Goal: Participate in discussion: Engage in conversation with other users on a specific topic

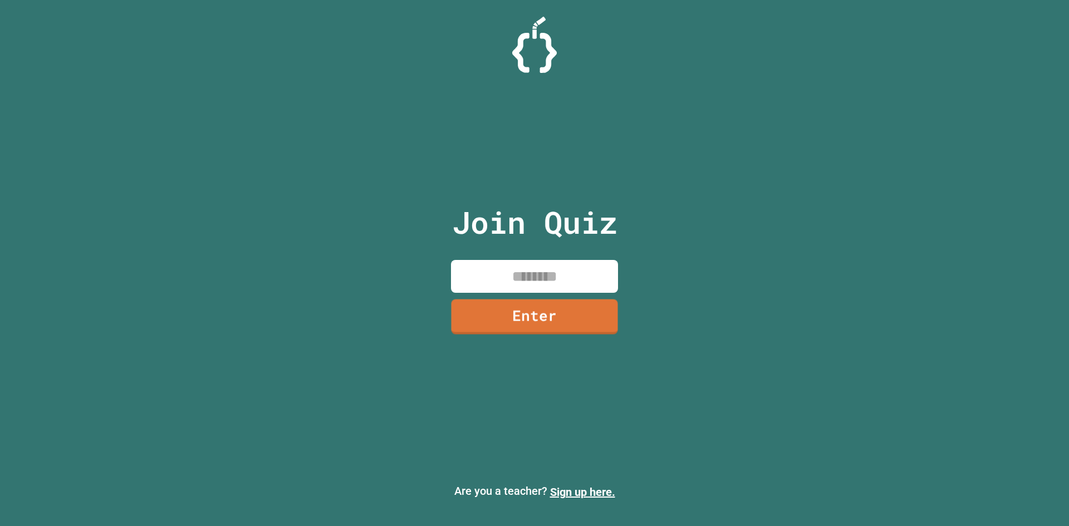
click at [553, 271] on input at bounding box center [534, 276] width 167 height 33
type input "********"
click at [575, 309] on link "Enter" at bounding box center [534, 315] width 162 height 37
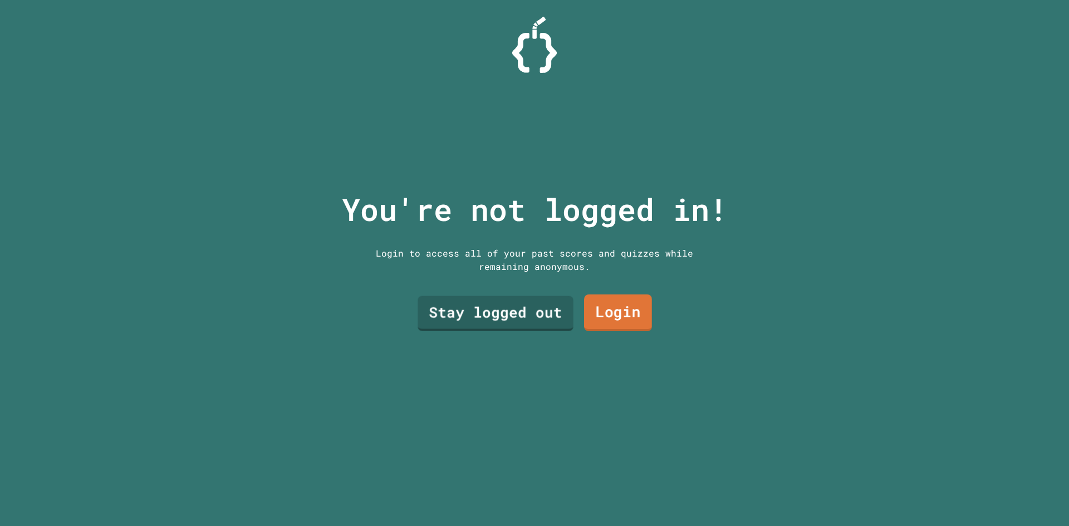
click at [594, 309] on link "Login" at bounding box center [618, 313] width 68 height 37
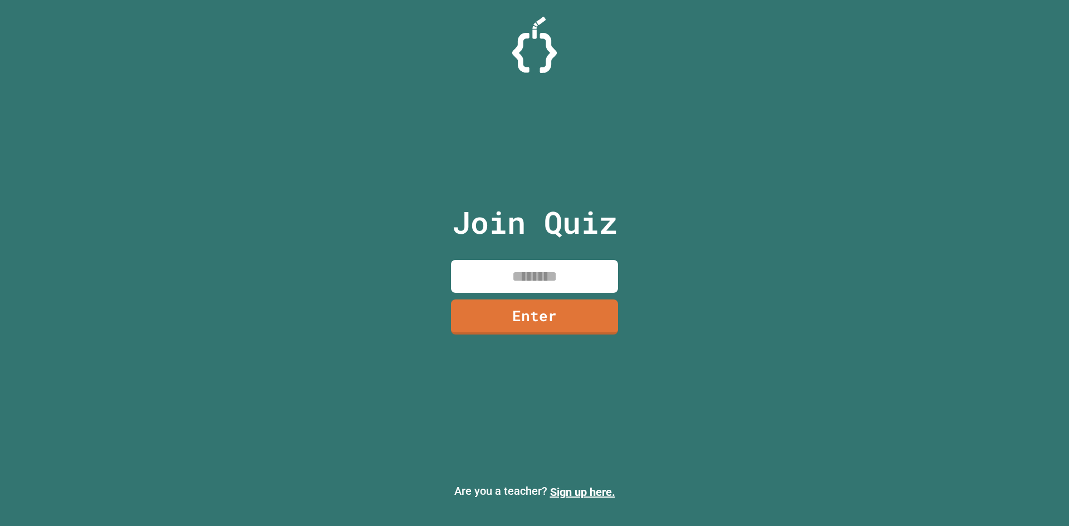
click at [537, 221] on p "Join Quiz" at bounding box center [534, 222] width 165 height 46
click at [505, 218] on p "Join Quiz" at bounding box center [534, 222] width 165 height 46
click at [542, 276] on input at bounding box center [534, 276] width 167 height 33
type input "********"
click at [530, 320] on link "Enter" at bounding box center [535, 315] width 164 height 37
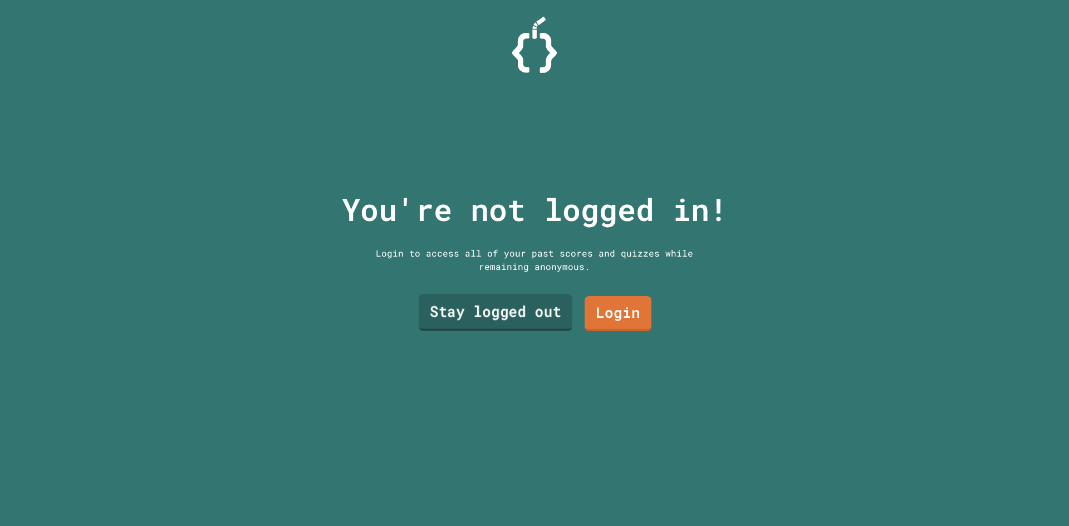
click at [522, 311] on link "Stay logged out" at bounding box center [496, 313] width 154 height 37
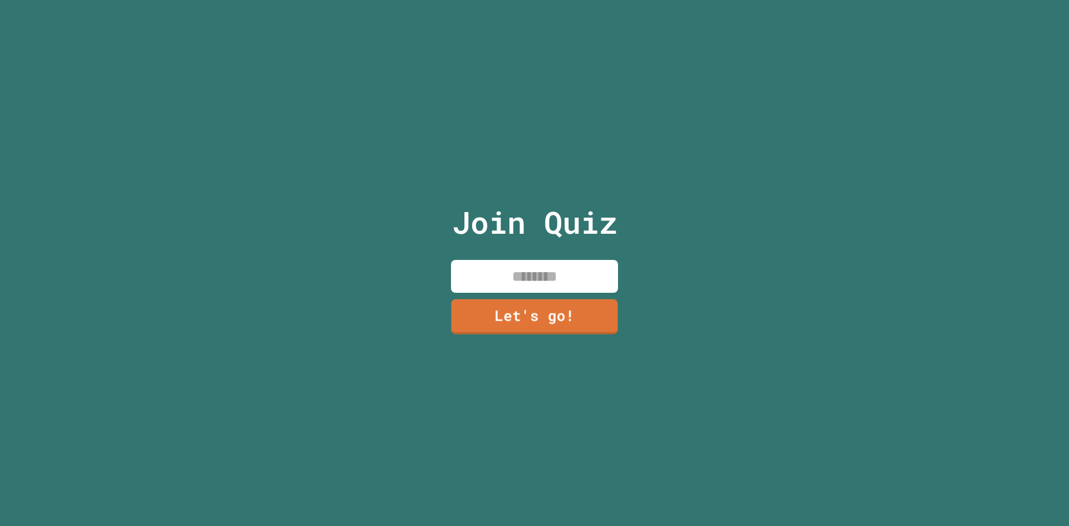
click at [557, 284] on input at bounding box center [534, 276] width 167 height 33
type input "******"
click at [550, 311] on link "Let's go!" at bounding box center [534, 315] width 165 height 37
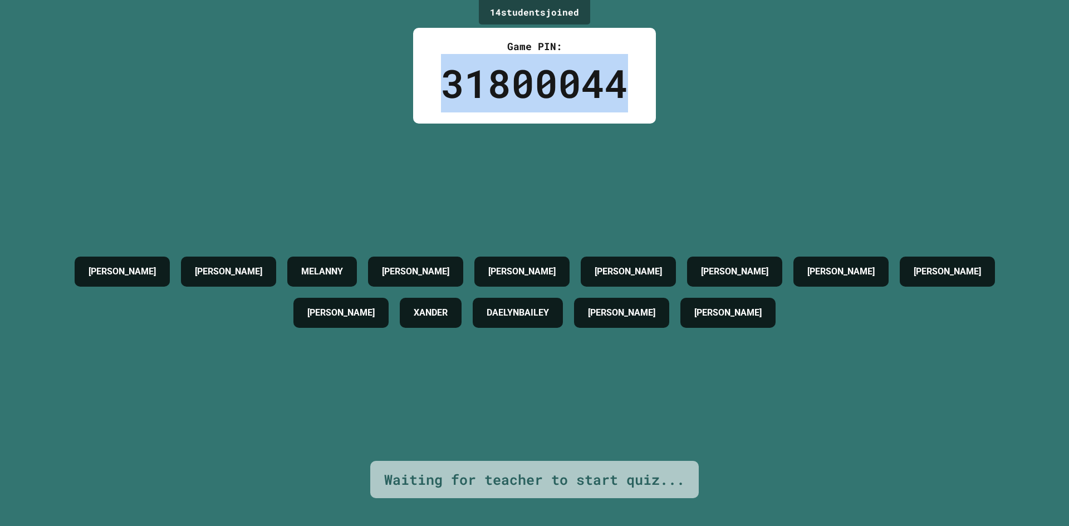
drag, startPoint x: 448, startPoint y: 84, endPoint x: 639, endPoint y: 85, distance: 191.0
click at [639, 85] on div "Game PIN: 31800044" at bounding box center [534, 76] width 243 height 96
click at [544, 76] on div "31800044" at bounding box center [534, 83] width 187 height 58
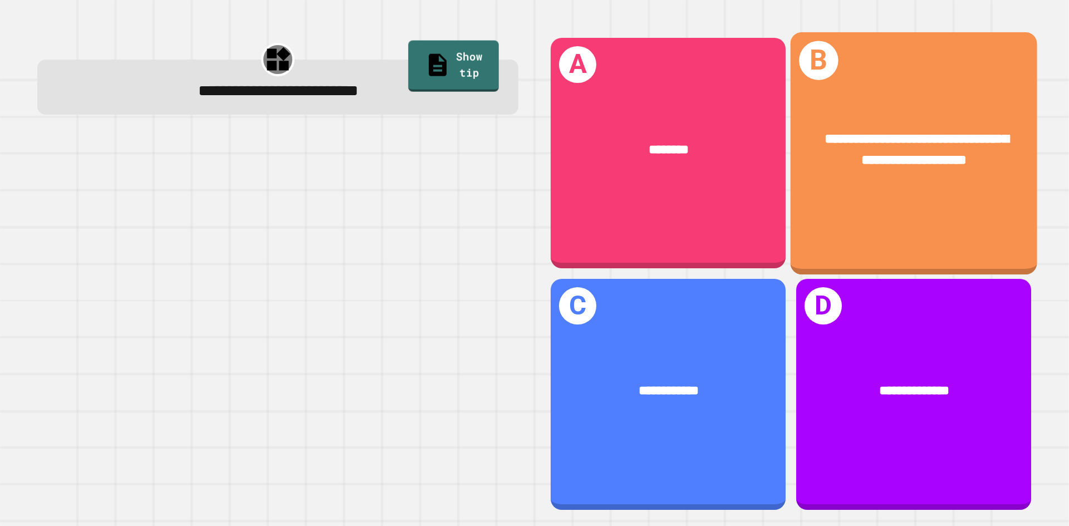
click at [954, 152] on span "**********" at bounding box center [917, 149] width 184 height 35
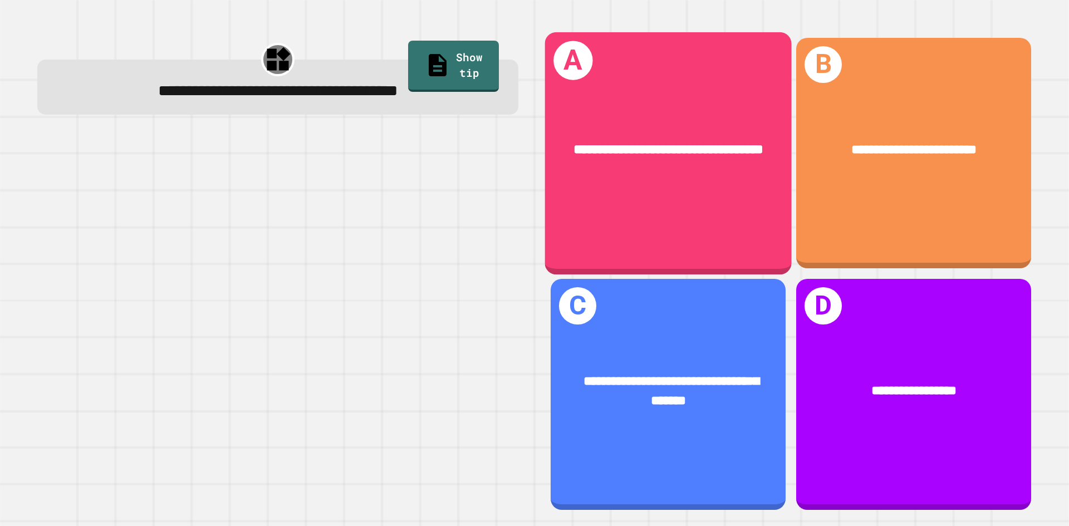
click at [704, 151] on div "**********" at bounding box center [668, 150] width 192 height 21
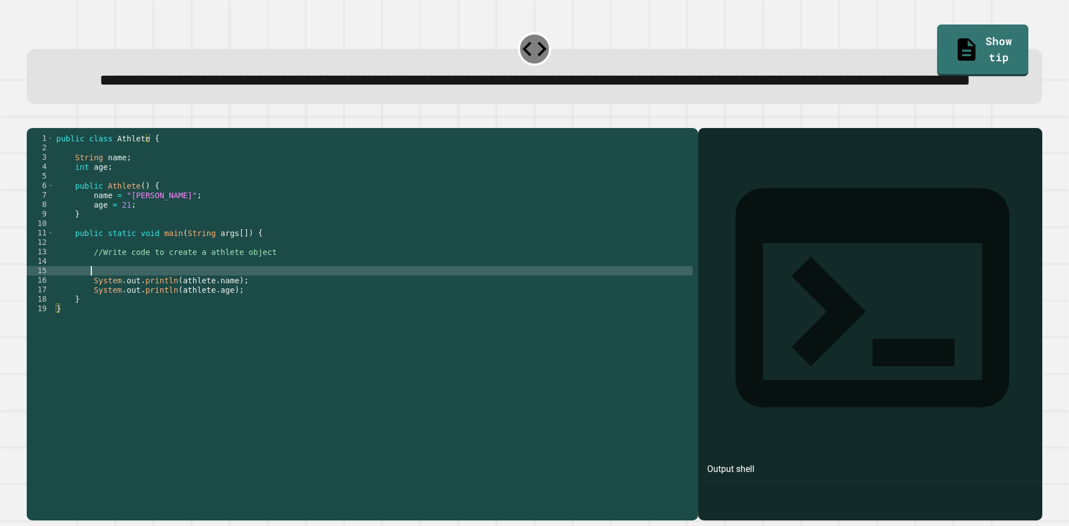
click at [234, 311] on div "public class Athlete { String name ; int age ; public Athlete ( ) { name = "[PE…" at bounding box center [373, 299] width 639 height 331
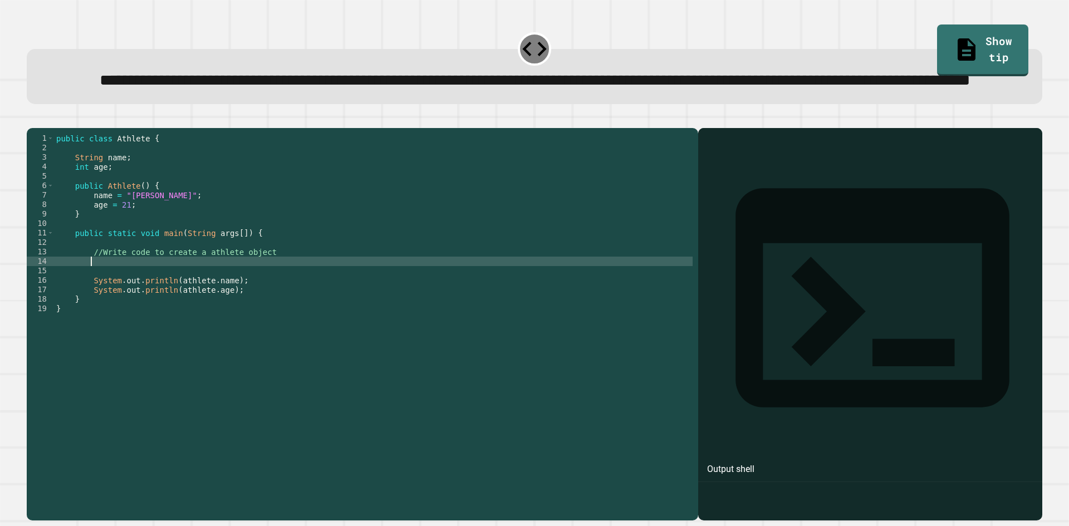
click at [232, 301] on div "public class Athlete { String name ; int age ; public Athlete ( ) { name = "[PE…" at bounding box center [373, 299] width 639 height 331
type textarea "**********"
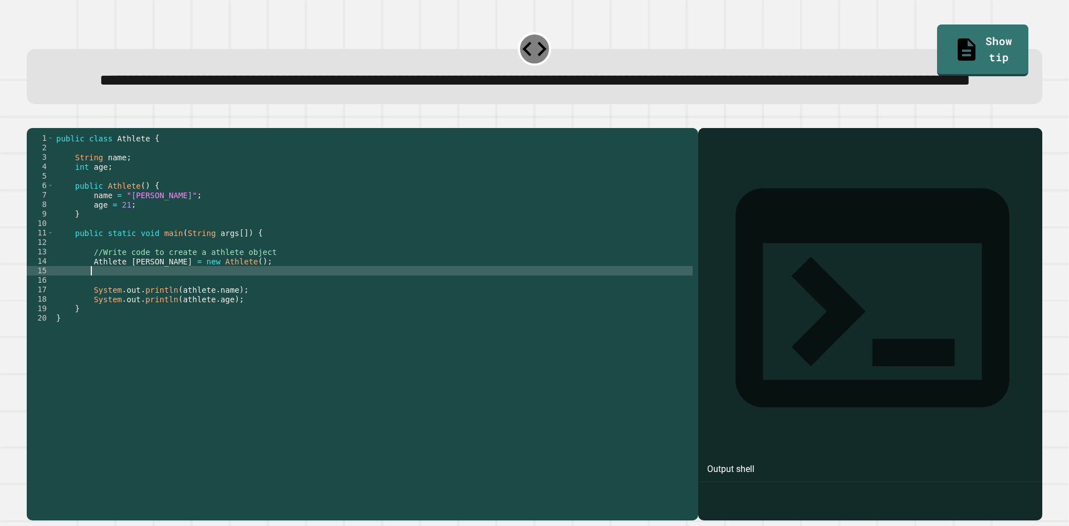
scroll to position [0, 1]
click at [32, 119] on button "button" at bounding box center [32, 119] width 0 height 0
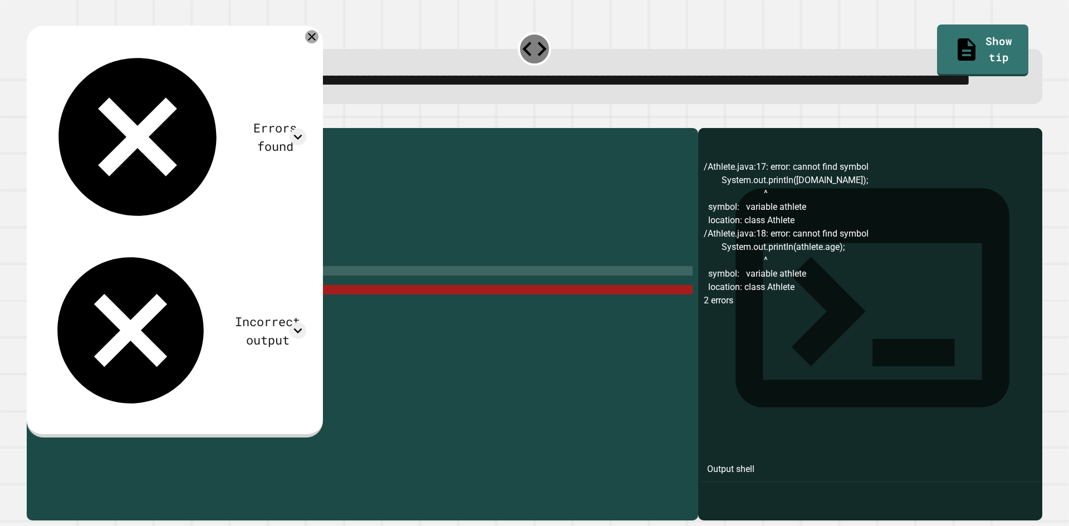
click at [319, 43] on icon at bounding box center [311, 36] width 13 height 13
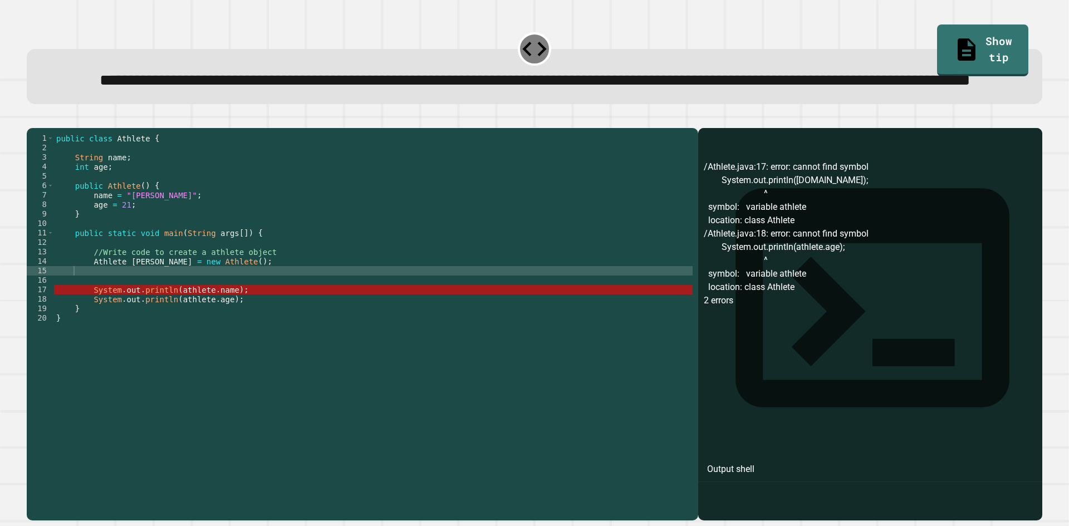
click at [236, 305] on div "public class Athlete { String name ; int age ; public Athlete ( ) { name = "[PE…" at bounding box center [373, 299] width 639 height 331
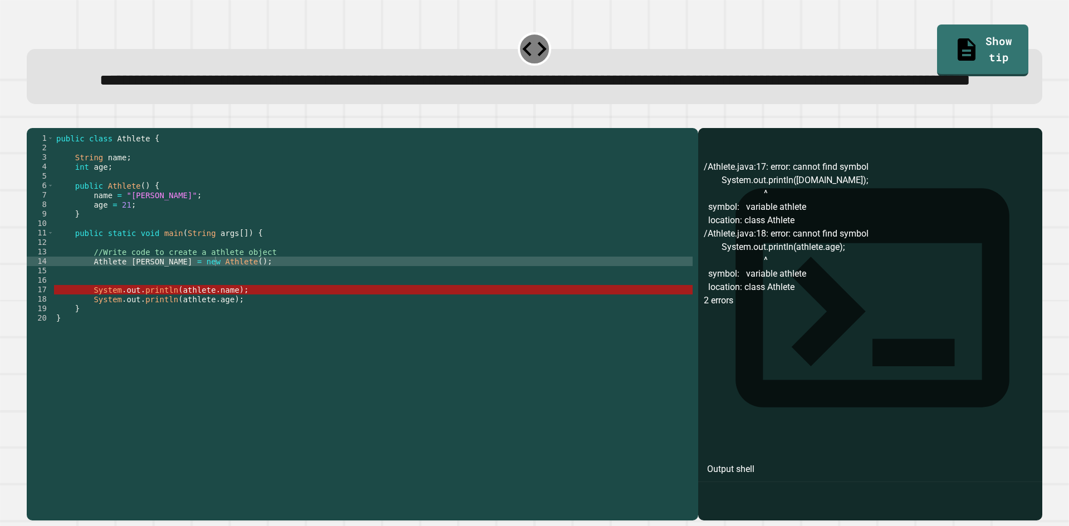
click at [32, 119] on icon "button" at bounding box center [32, 119] width 0 height 0
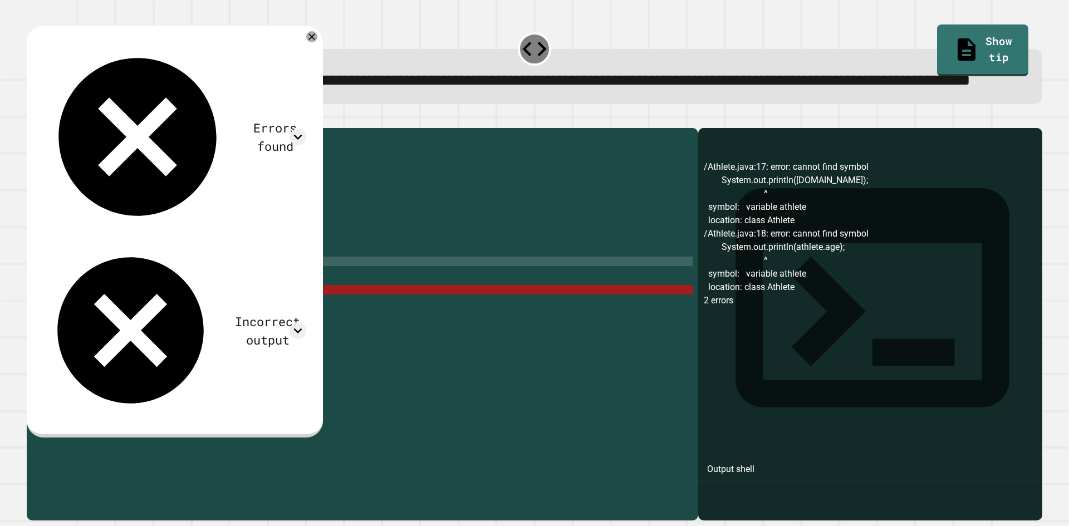
click at [178, 303] on div "public class Athlete { String name ; int age ; public Athlete ( ) { name = "[PE…" at bounding box center [373, 299] width 639 height 331
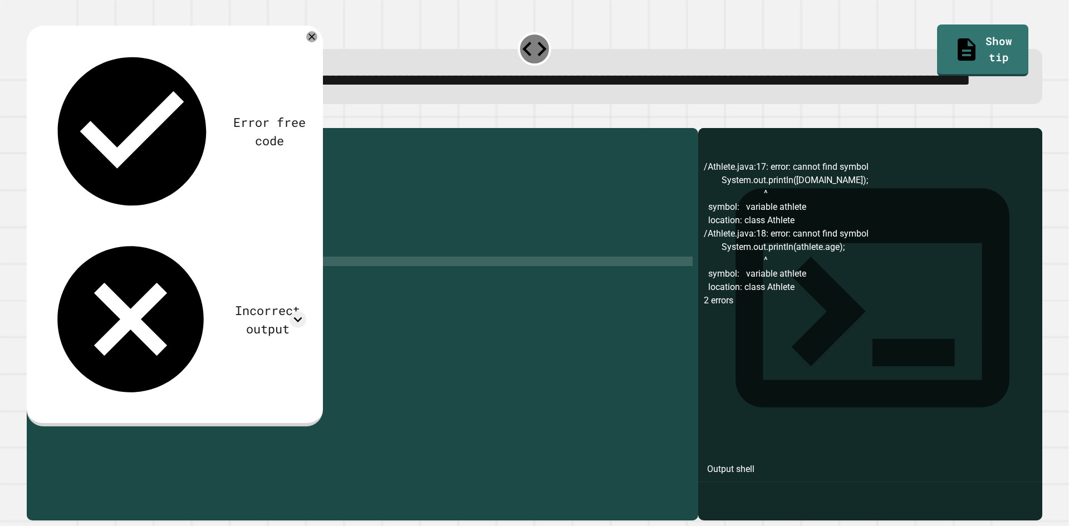
scroll to position [0, 8]
click at [96, 305] on div "public class Athlete { String name ; int age ; public Athlete ( ) { name = "[PE…" at bounding box center [373, 299] width 639 height 331
click at [32, 119] on button "button" at bounding box center [32, 119] width 0 height 0
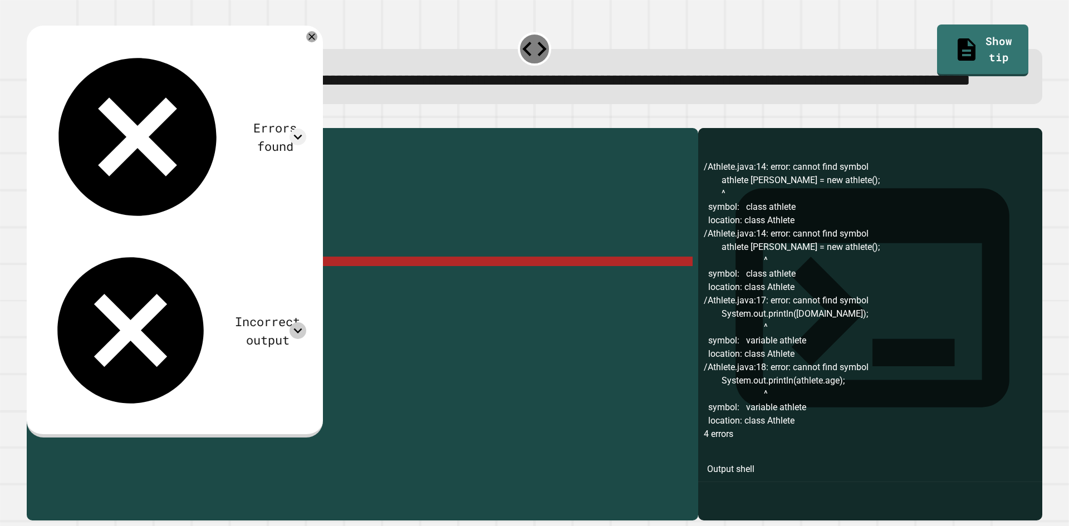
click at [300, 322] on div at bounding box center [298, 330] width 17 height 17
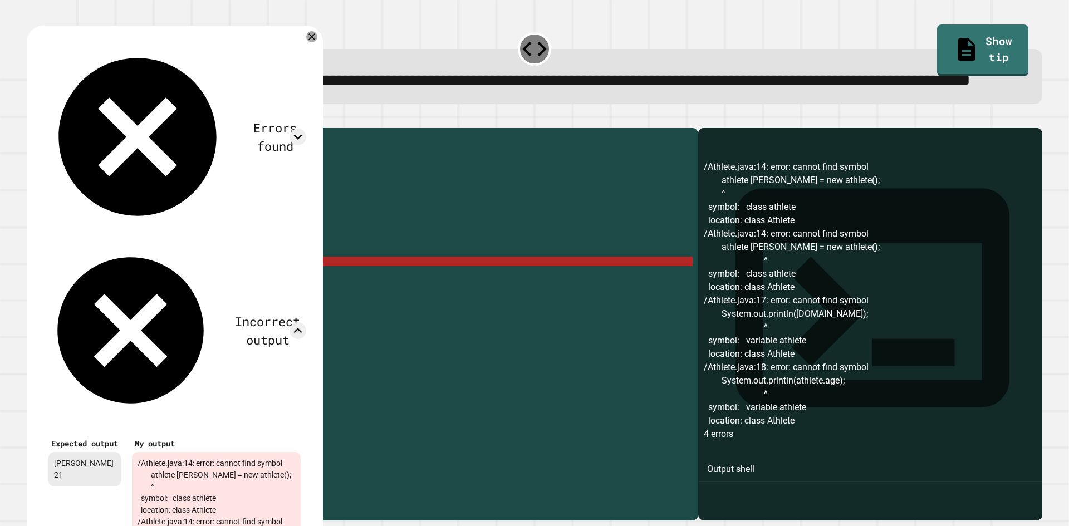
scroll to position [138, 0]
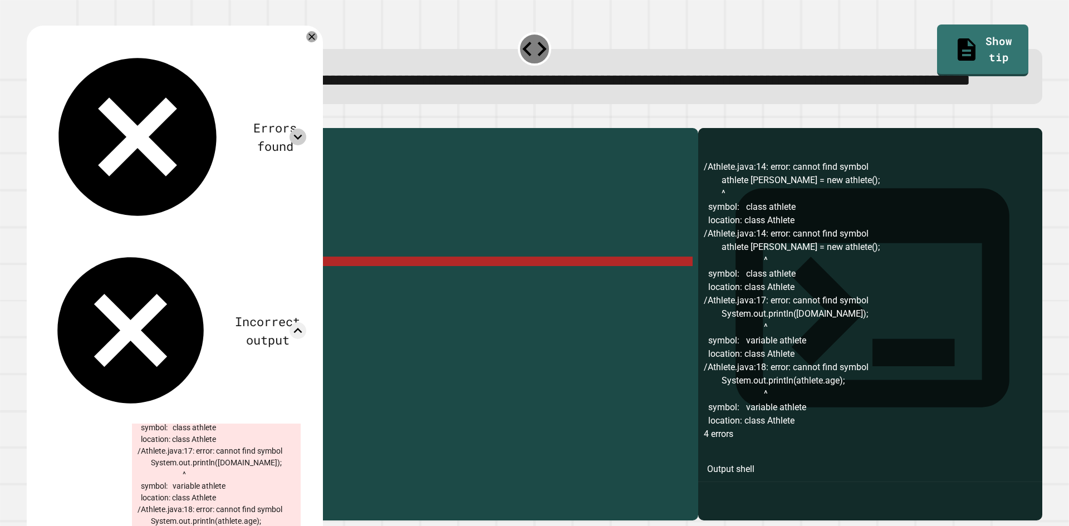
click at [306, 129] on icon at bounding box center [298, 137] width 17 height 17
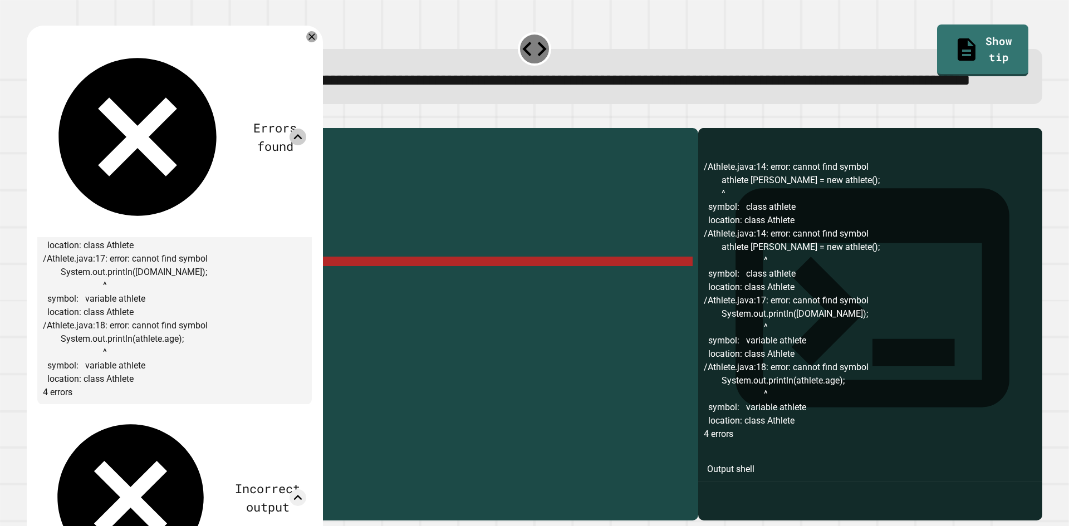
scroll to position [125, 0]
click at [319, 43] on icon at bounding box center [311, 36] width 13 height 13
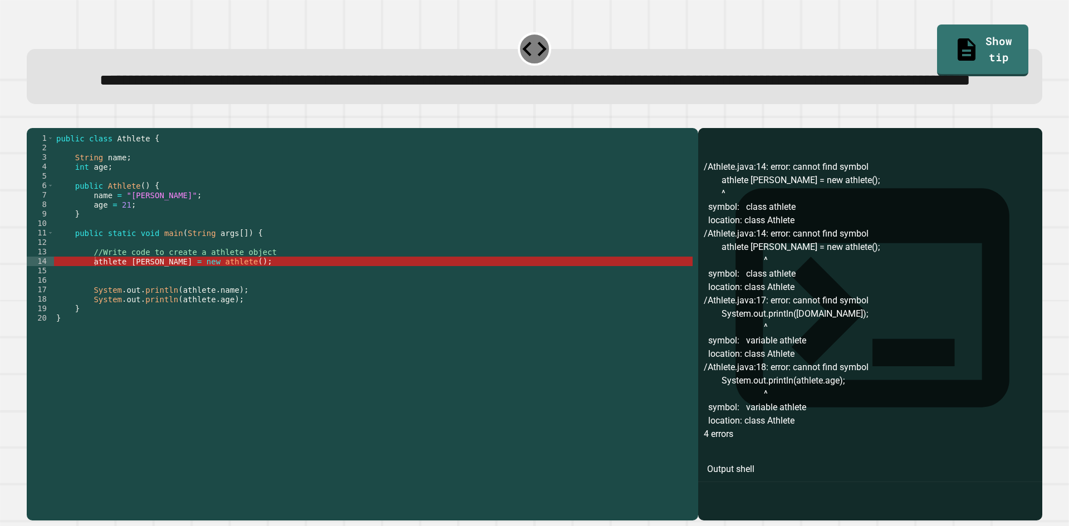
click at [228, 304] on div "public class Athlete { String name ; int age ; public Athlete ( ) { name = "[PE…" at bounding box center [373, 299] width 639 height 331
click at [175, 304] on div "public class Athlete { String name ; int age ; public Athlete ( ) { name = "[PE…" at bounding box center [373, 299] width 639 height 331
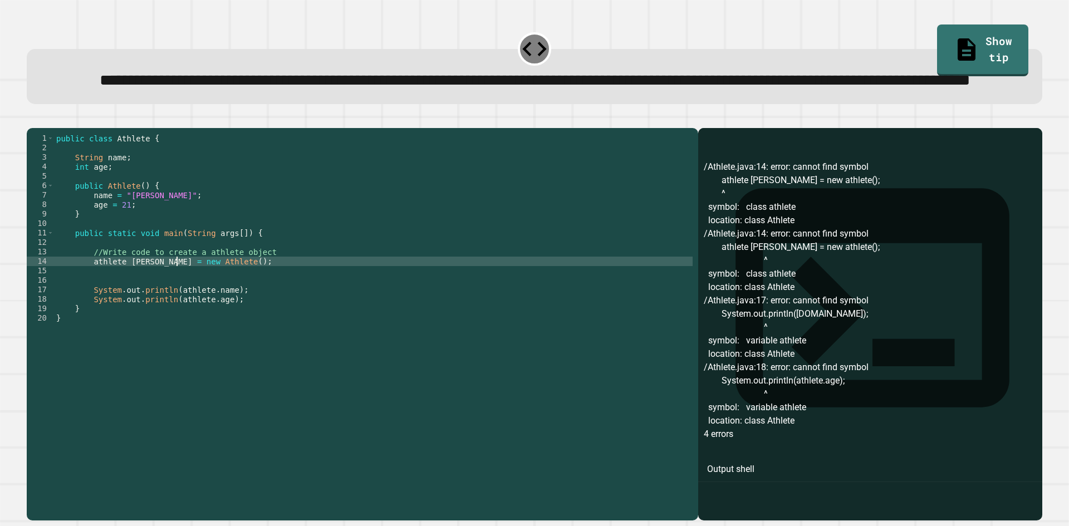
scroll to position [0, 8]
click at [93, 304] on div "public class Athlete { String name ; int age ; public Athlete ( ) { name = "[PE…" at bounding box center [373, 299] width 639 height 331
type textarea "**********"
click at [32, 119] on icon "button" at bounding box center [32, 119] width 0 height 0
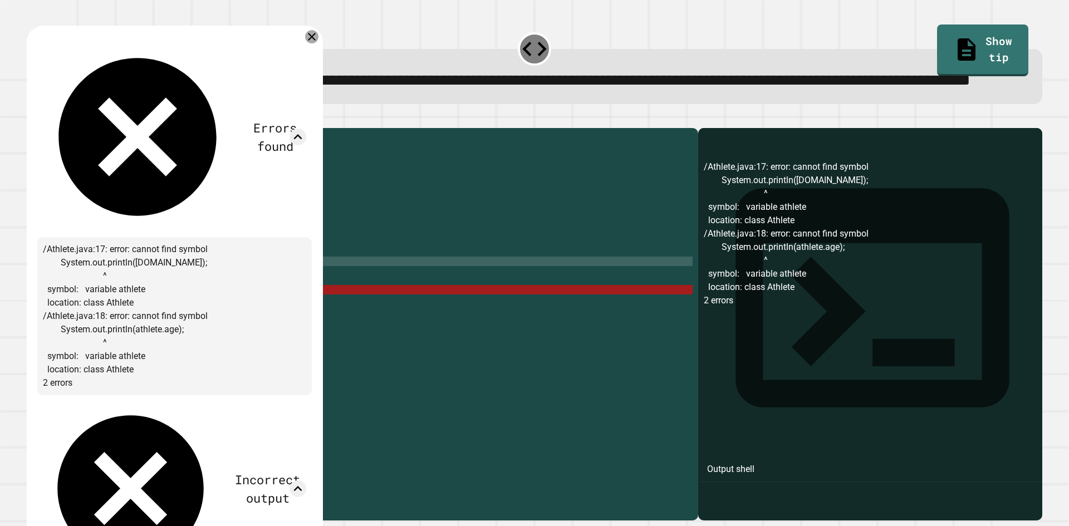
click at [319, 43] on icon at bounding box center [311, 36] width 13 height 13
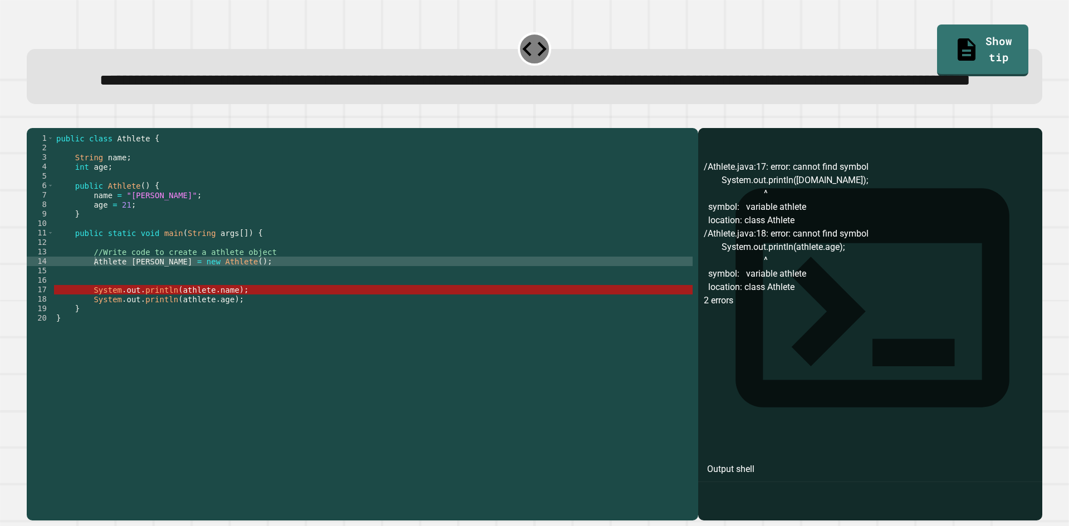
click at [292, 334] on div "public class Athlete { String name ; int age ; public Athlete ( ) { name = "[PE…" at bounding box center [373, 299] width 639 height 331
click at [141, 303] on div "public class Athlete { String name ; int age ; public Athlete ( ) { name = "[PE…" at bounding box center [373, 299] width 639 height 331
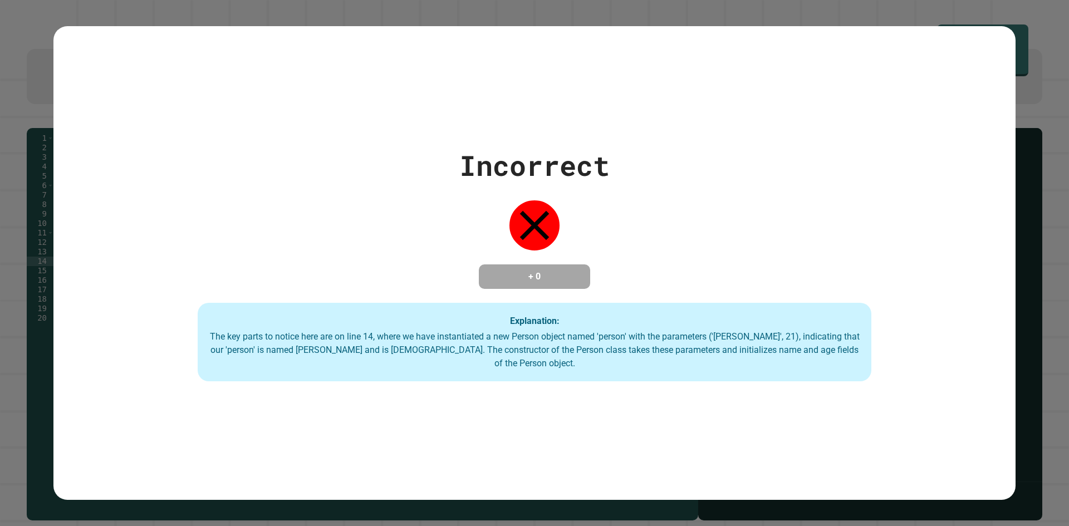
click at [1036, 125] on div "Incorrect + 0 Explanation: The key parts to notice here are on line 14, where w…" at bounding box center [534, 263] width 1069 height 526
click at [1031, 121] on div "Incorrect + 0 Explanation: The key parts to notice here are on line 14, where w…" at bounding box center [534, 263] width 1069 height 526
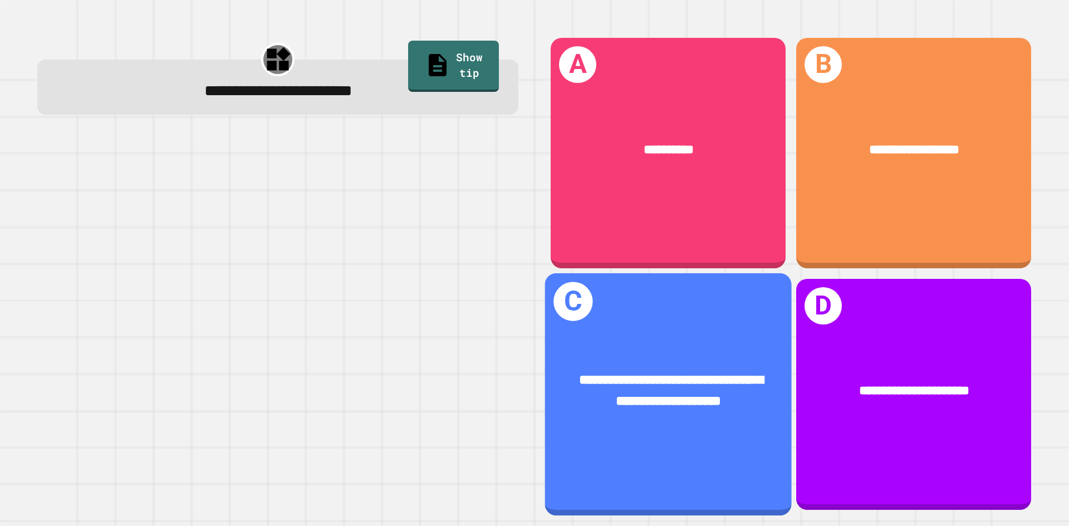
click at [711, 374] on span "**********" at bounding box center [671, 391] width 184 height 35
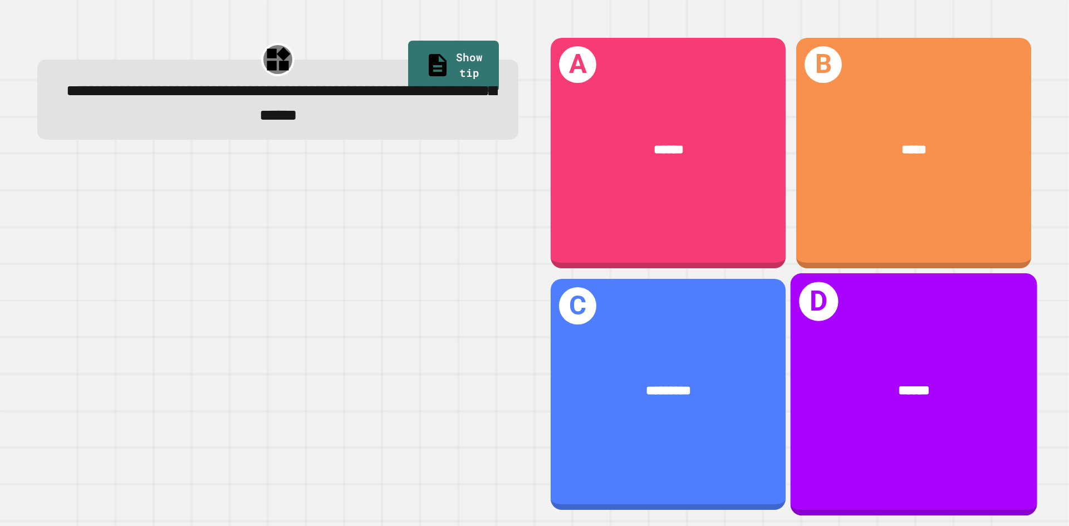
click at [807, 320] on div "D ******" at bounding box center [914, 394] width 247 height 242
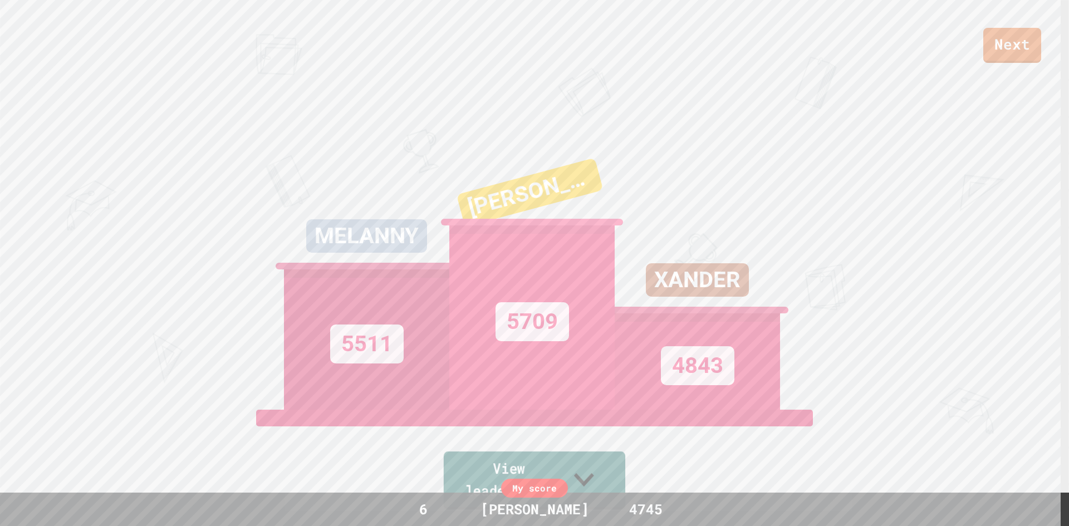
click at [620, 482] on link "View leaderboard" at bounding box center [535, 481] width 182 height 58
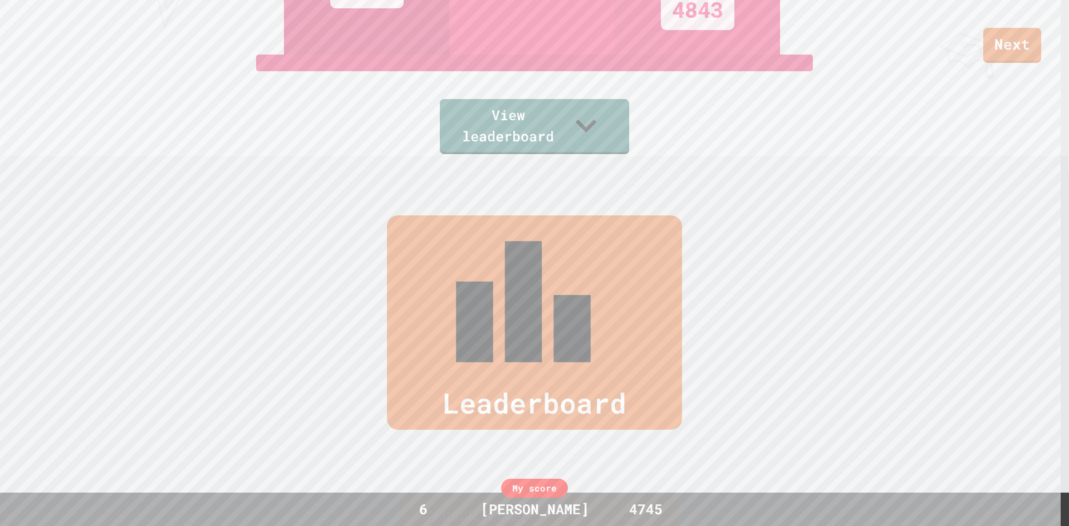
scroll to position [531, 0]
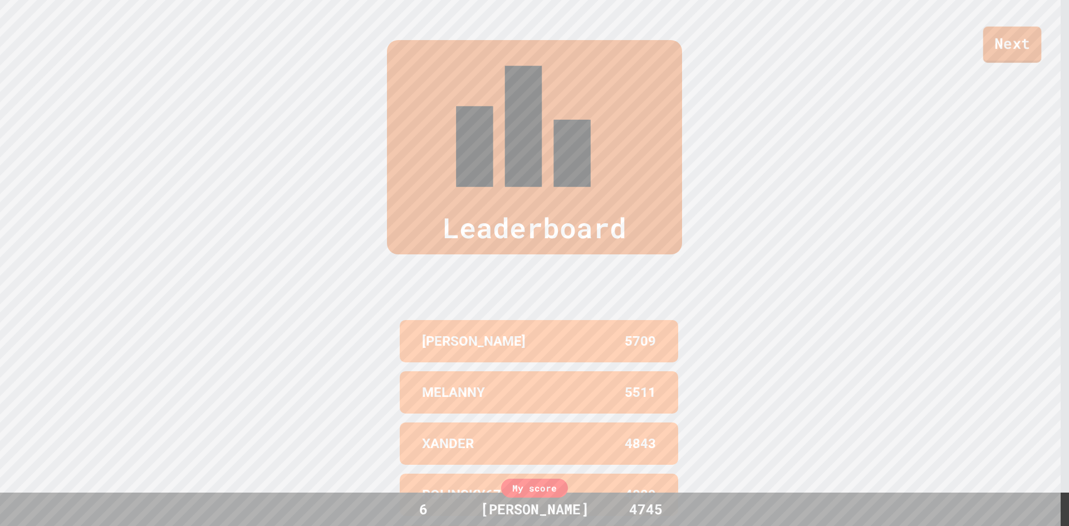
click at [984, 40] on div "Next" at bounding box center [534, 31] width 1069 height 63
click at [1018, 47] on link "Next" at bounding box center [1012, 44] width 56 height 37
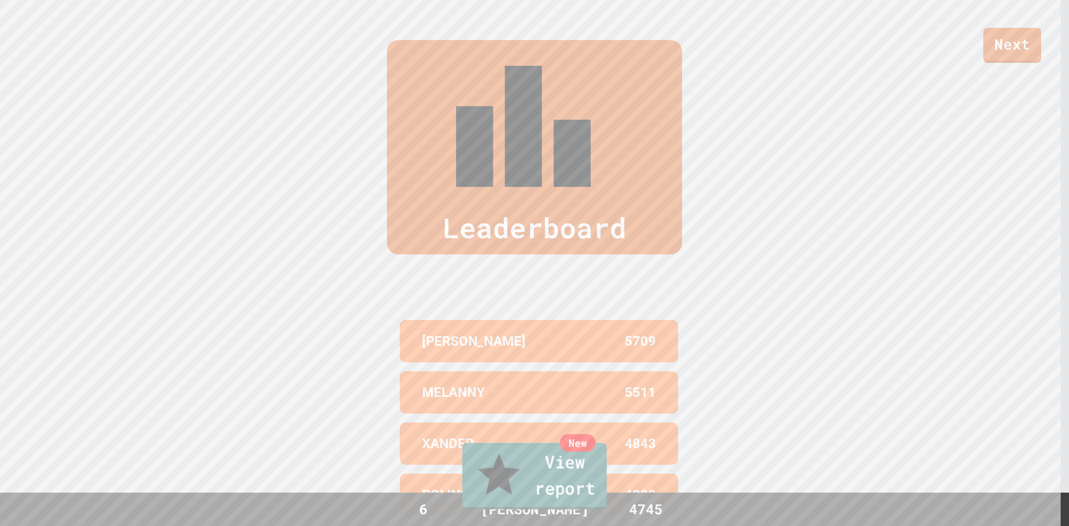
click at [574, 494] on link "New View report" at bounding box center [534, 476] width 144 height 67
